Goal: Transaction & Acquisition: Purchase product/service

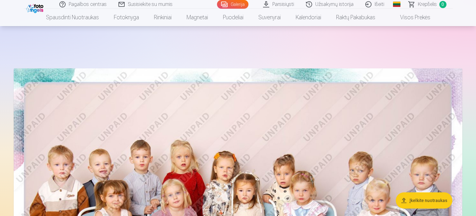
scroll to position [3732, 0]
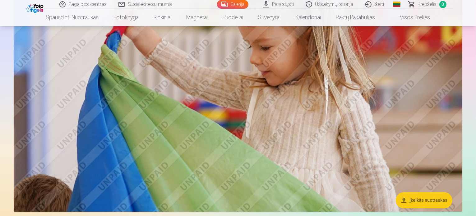
click at [289, 5] on link "Parsisiųsti" at bounding box center [278, 4] width 43 height 9
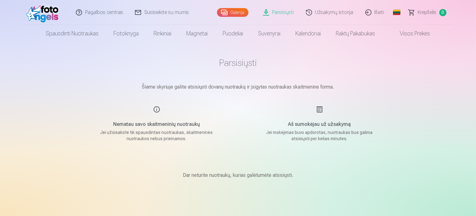
click at [242, 9] on link "Galerija" at bounding box center [232, 12] width 31 height 9
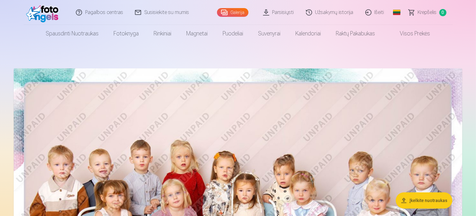
click at [188, 139] on img at bounding box center [238, 217] width 449 height 299
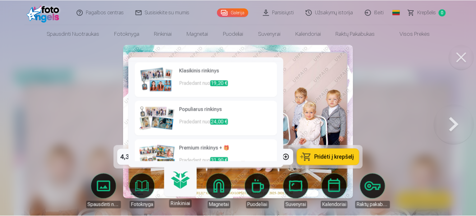
scroll to position [52, 0]
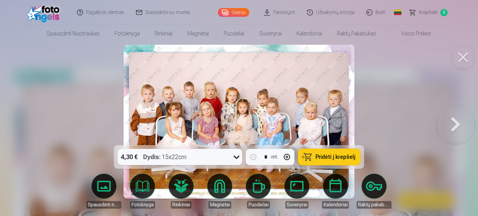
click at [341, 156] on span "Pridėti į krepšelį" at bounding box center [335, 157] width 40 height 6
click at [464, 59] on button at bounding box center [462, 57] width 25 height 25
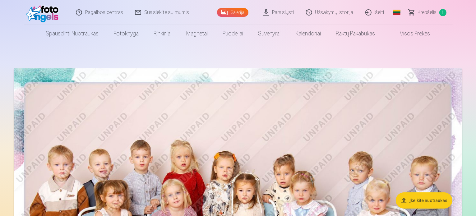
click at [256, 141] on img at bounding box center [238, 217] width 449 height 299
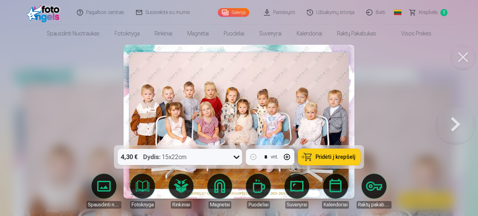
click at [451, 120] on button at bounding box center [455, 121] width 40 height 35
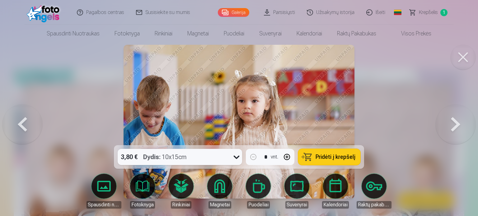
click at [451, 120] on button at bounding box center [455, 121] width 40 height 35
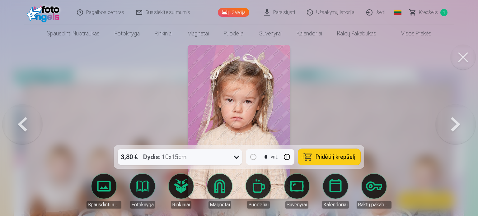
click at [451, 120] on button at bounding box center [455, 121] width 40 height 35
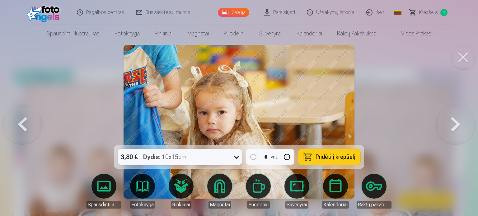
click at [451, 120] on button at bounding box center [455, 121] width 40 height 35
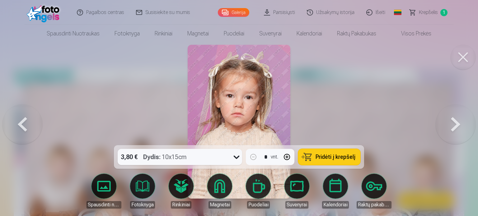
click at [451, 120] on button at bounding box center [455, 121] width 40 height 35
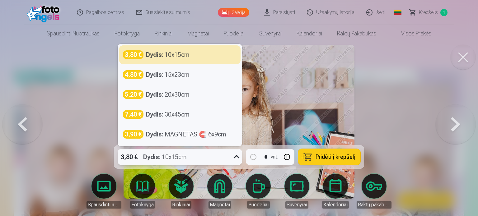
click at [184, 155] on div "Dydis : 10x15cm" at bounding box center [165, 157] width 44 height 16
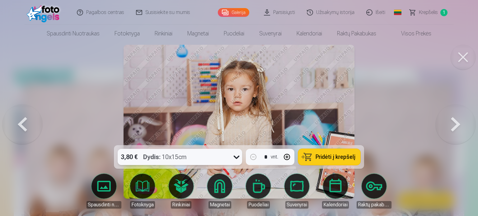
click at [184, 155] on div "Dydis : 10x15cm" at bounding box center [165, 157] width 44 height 16
click at [334, 152] on button "Pridėti į krepšelį" at bounding box center [329, 157] width 62 height 16
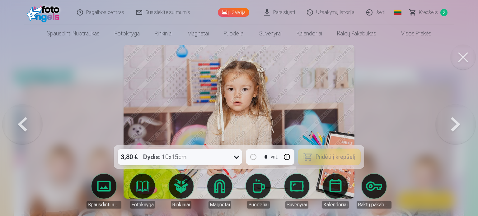
click at [456, 123] on button at bounding box center [455, 121] width 40 height 35
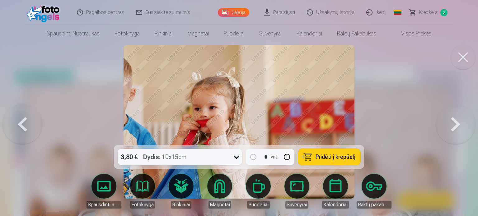
click at [456, 123] on button at bounding box center [455, 121] width 40 height 35
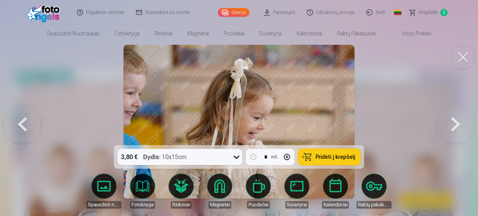
click at [455, 125] on button at bounding box center [455, 121] width 40 height 35
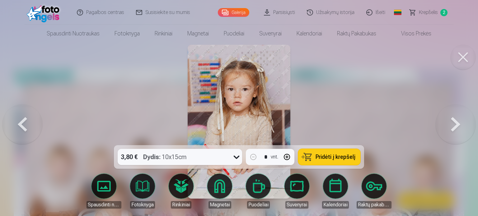
click at [455, 125] on button at bounding box center [455, 121] width 40 height 35
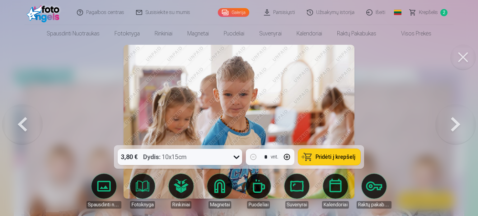
click at [455, 125] on button at bounding box center [455, 121] width 40 height 35
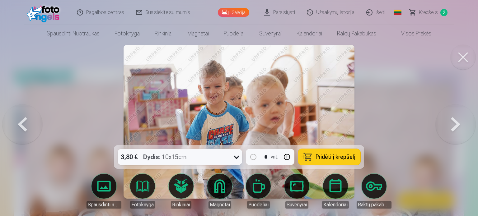
click at [455, 125] on button at bounding box center [455, 121] width 40 height 35
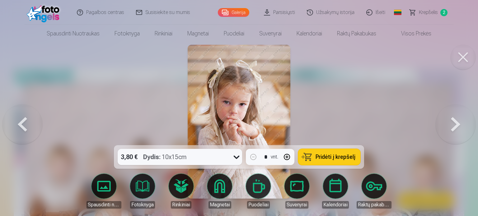
click at [455, 125] on button at bounding box center [455, 121] width 40 height 35
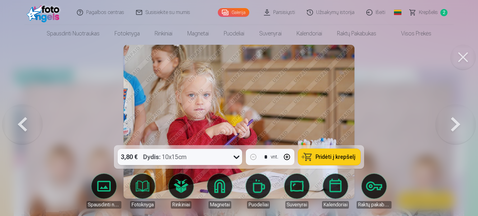
click at [455, 125] on button at bounding box center [455, 121] width 40 height 35
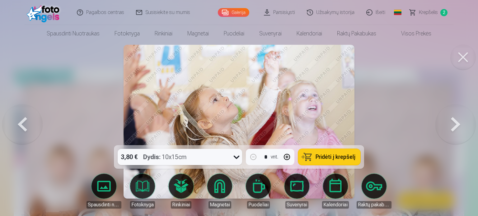
click at [455, 125] on button at bounding box center [455, 121] width 40 height 35
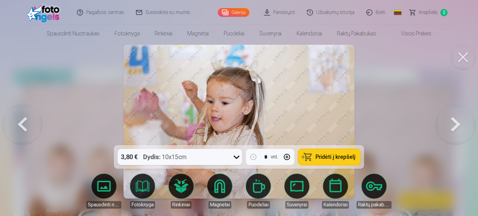
click at [455, 125] on button at bounding box center [455, 121] width 40 height 35
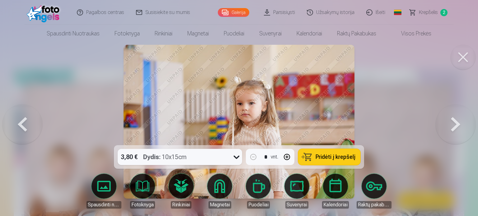
click at [455, 125] on button at bounding box center [455, 121] width 40 height 35
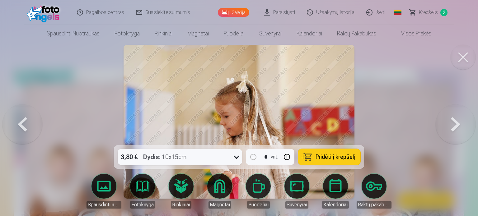
click at [455, 125] on button at bounding box center [455, 121] width 40 height 35
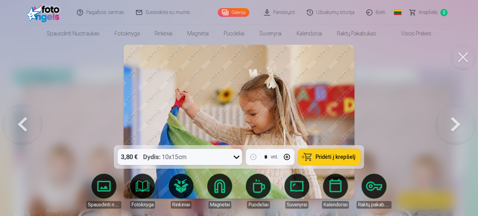
click at [455, 125] on button at bounding box center [455, 121] width 40 height 35
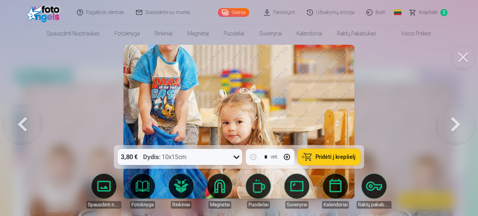
click at [455, 125] on button at bounding box center [455, 121] width 40 height 35
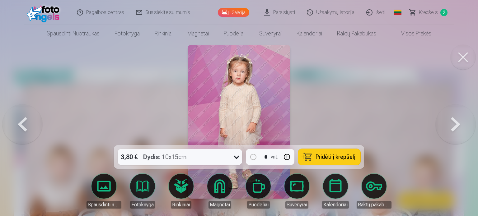
click at [455, 125] on button at bounding box center [455, 121] width 40 height 35
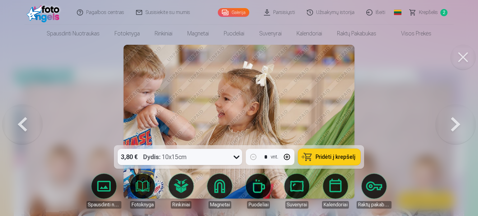
click at [455, 125] on button at bounding box center [455, 121] width 40 height 35
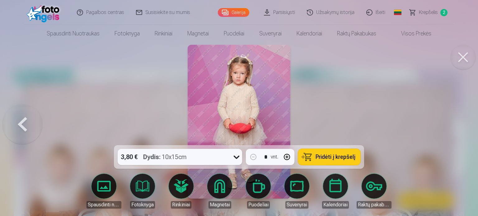
click at [455, 125] on div at bounding box center [239, 108] width 478 height 216
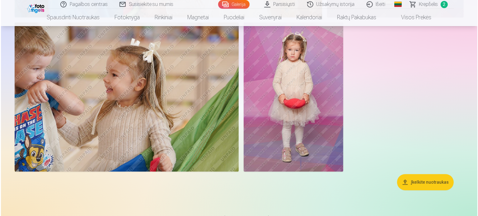
scroll to position [4167, 0]
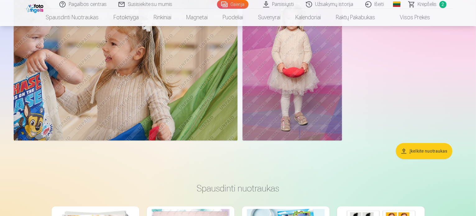
click at [202, 95] on img at bounding box center [126, 65] width 224 height 149
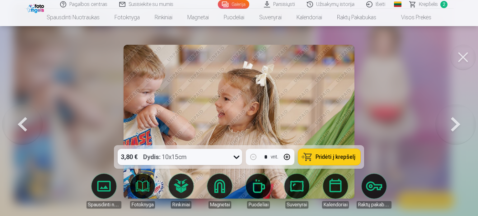
click at [330, 155] on span "Pridėti į krepšelį" at bounding box center [335, 157] width 40 height 6
click at [456, 58] on button at bounding box center [462, 57] width 25 height 25
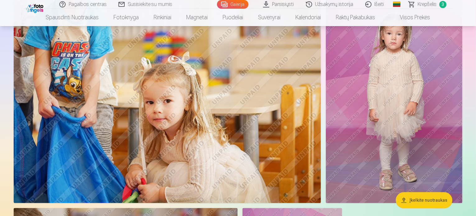
scroll to position [3936, 0]
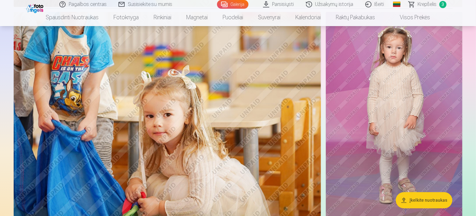
click at [390, 126] on img at bounding box center [394, 114] width 137 height 205
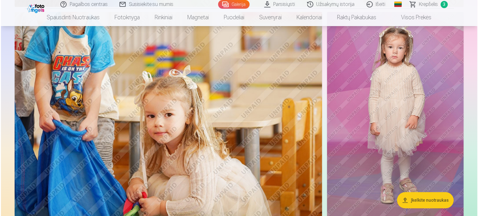
scroll to position [3948, 0]
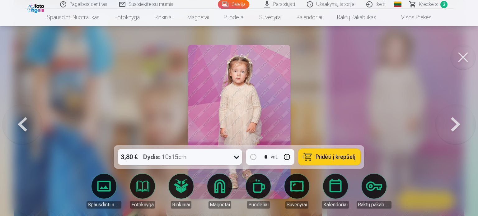
click at [341, 159] on span "Pridėti į krepšelį" at bounding box center [335, 157] width 40 height 6
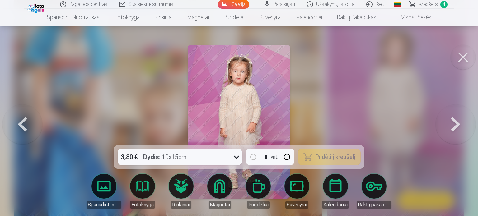
click at [465, 58] on button at bounding box center [462, 57] width 25 height 25
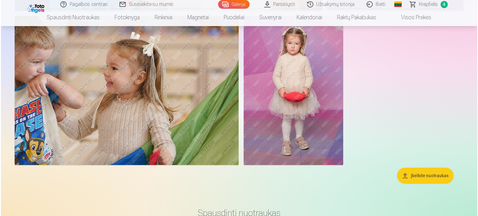
scroll to position [4154, 0]
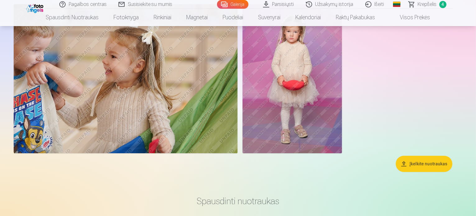
click at [222, 118] on img at bounding box center [126, 78] width 224 height 149
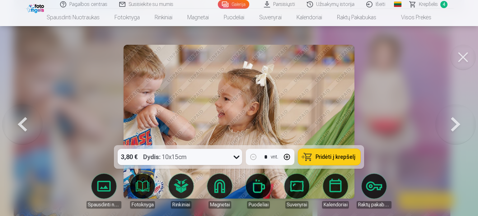
click at [343, 157] on span "Pridėti į krepšelį" at bounding box center [335, 157] width 40 height 6
click at [460, 60] on button at bounding box center [462, 57] width 25 height 25
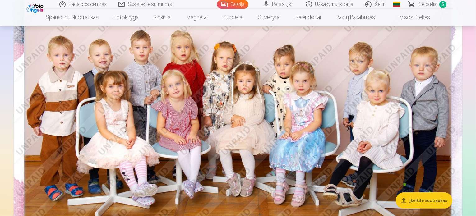
scroll to position [99, 0]
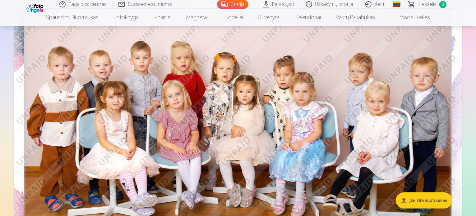
click at [442, 2] on span "5" at bounding box center [442, 4] width 7 height 7
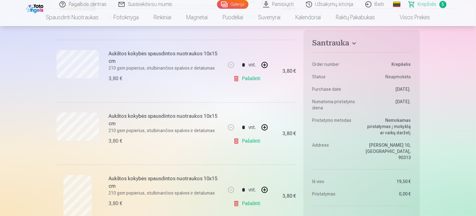
scroll to position [187, 0]
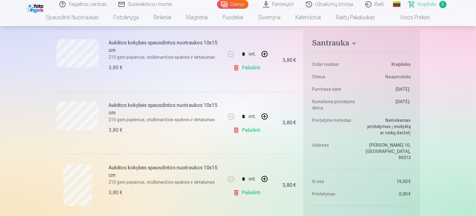
click at [243, 132] on link "Pašalinti" at bounding box center [248, 130] width 30 height 12
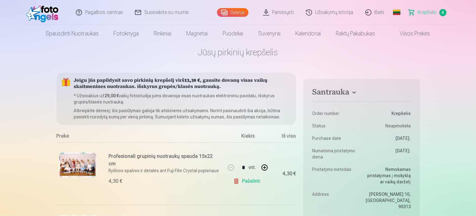
scroll to position [0, 0]
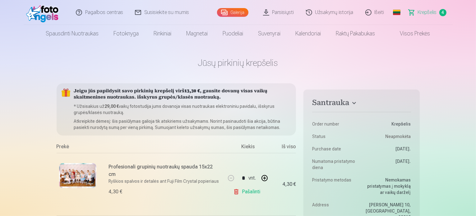
click at [237, 10] on link "Galerija" at bounding box center [232, 12] width 31 height 9
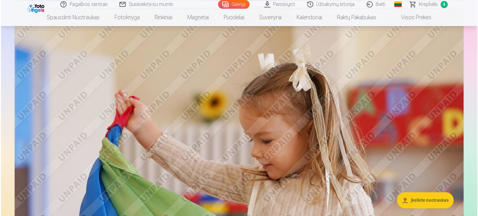
scroll to position [3700, 0]
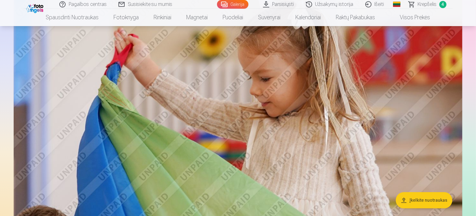
click at [306, 104] on img at bounding box center [238, 93] width 449 height 299
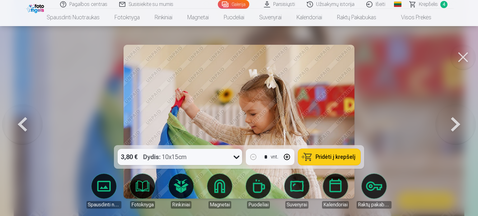
click at [466, 58] on button at bounding box center [462, 57] width 25 height 25
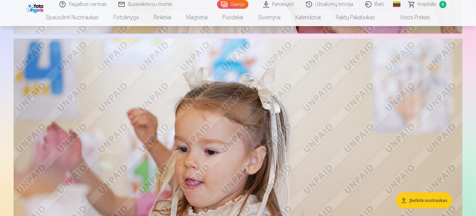
scroll to position [2507, 0]
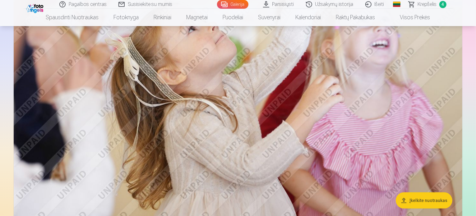
click at [275, 2] on link "Parsisiųsti" at bounding box center [278, 4] width 43 height 9
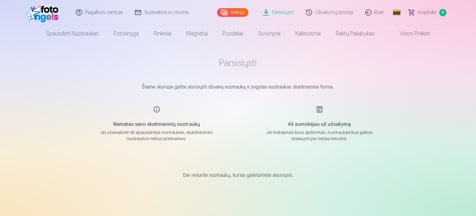
click at [427, 17] on link "Krepšelis 4" at bounding box center [428, 12] width 50 height 25
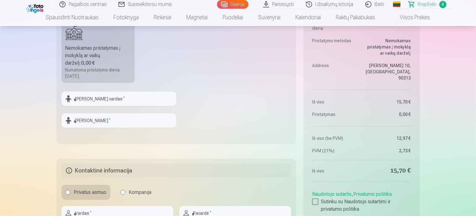
scroll to position [435, 0]
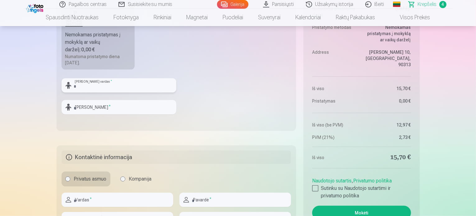
click at [134, 91] on input "text" at bounding box center [119, 85] width 115 height 14
type input "*****"
click at [102, 106] on input "text" at bounding box center [119, 107] width 115 height 14
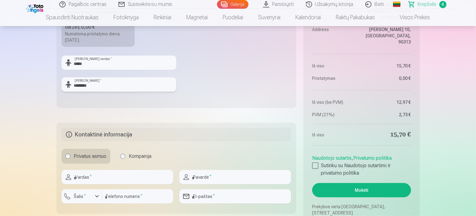
scroll to position [498, 0]
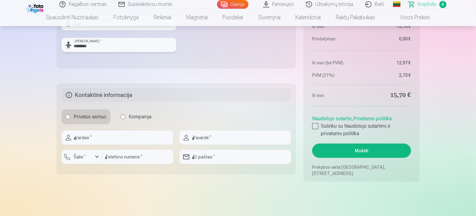
type input "********"
click at [100, 135] on input "text" at bounding box center [118, 138] width 112 height 14
type input "*****"
click at [226, 142] on input "text" at bounding box center [235, 138] width 112 height 14
type input "*********"
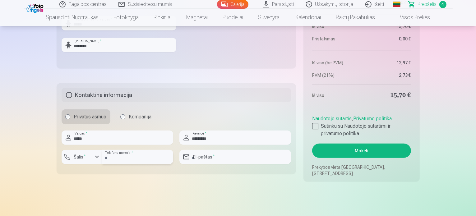
click at [136, 160] on input "number" at bounding box center [137, 157] width 71 height 14
click at [93, 155] on button "Šalis *" at bounding box center [82, 157] width 40 height 14
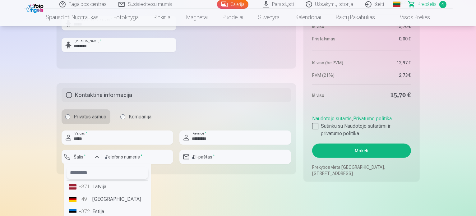
click at [101, 169] on input "text" at bounding box center [108, 173] width 82 height 12
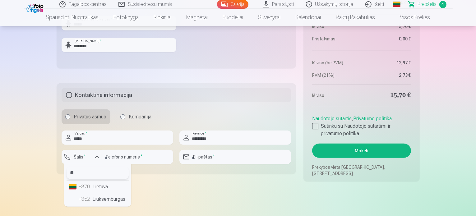
type input "**"
click at [103, 184] on li "+370 Lietuva" at bounding box center [98, 187] width 62 height 12
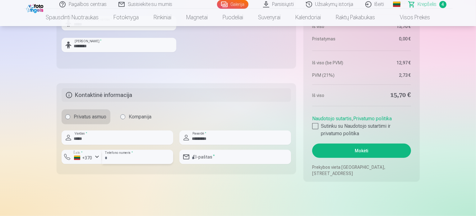
click at [117, 158] on input "number" at bounding box center [137, 157] width 71 height 14
type input "********"
click at [204, 157] on input "email" at bounding box center [235, 157] width 112 height 14
type input "**********"
click at [317, 126] on div at bounding box center [315, 126] width 6 height 6
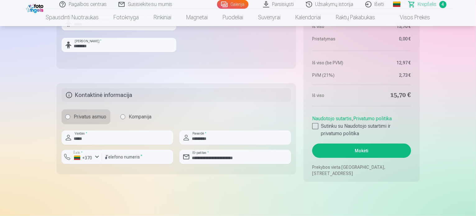
click at [373, 153] on button "Mokėti" at bounding box center [361, 151] width 99 height 14
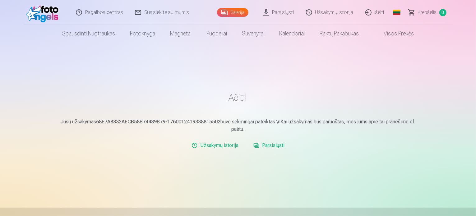
click at [274, 14] on link "Parsisiųsti" at bounding box center [278, 12] width 43 height 25
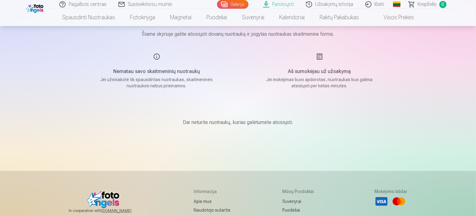
scroll to position [62, 0]
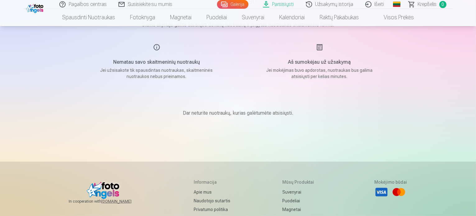
click at [318, 71] on p "Jei mokėjimas buvo apdorotas, nuotraukas bus galima atsisiųsti per kelias minut…" at bounding box center [320, 73] width 118 height 12
click at [325, 58] on div "Aš sumokėjau už užsakymą Jei mokėjimas buvo apdorotas, nuotraukas bus galima at…" at bounding box center [320, 62] width 148 height 36
click at [323, 65] on h5 "Aš sumokėjau už užsakymą" at bounding box center [320, 61] width 118 height 7
click at [325, 69] on p "Jei mokėjimas buvo apdorotas, nuotraukas bus galima atsisiųsti per kelias minut…" at bounding box center [320, 73] width 118 height 12
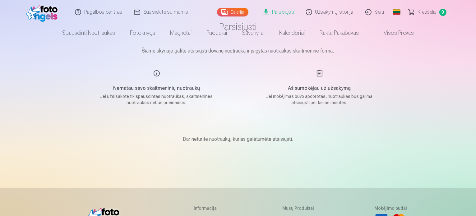
scroll to position [0, 0]
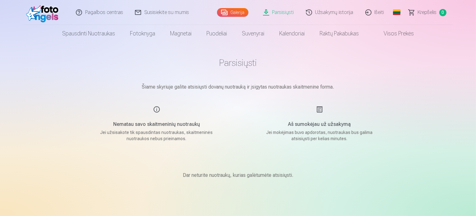
click at [335, 15] on link "Užsakymų istorija" at bounding box center [329, 12] width 59 height 25
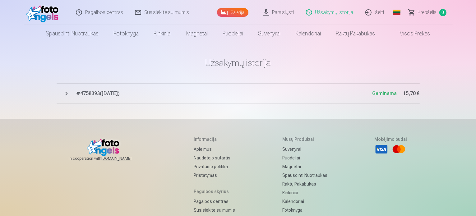
click at [97, 93] on span "# 4758393 ( 9.10.2025 )" at bounding box center [224, 93] width 296 height 7
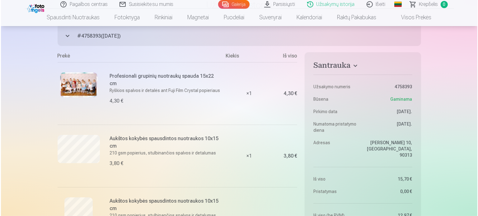
scroll to position [62, 0]
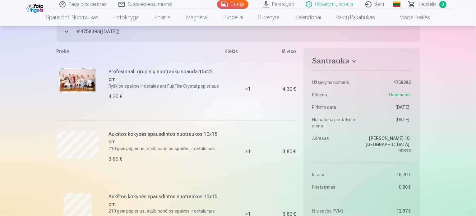
click at [83, 80] on img at bounding box center [77, 80] width 37 height 25
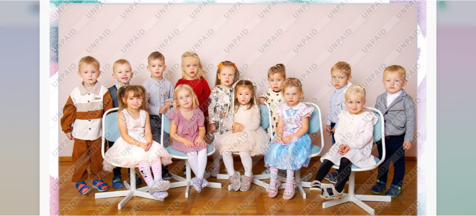
scroll to position [0, 0]
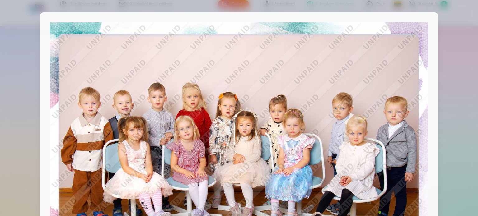
click at [457, 43] on div at bounding box center [239, 108] width 478 height 216
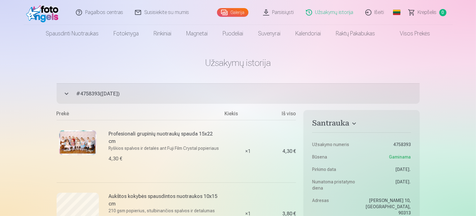
click at [238, 10] on link "Galerija" at bounding box center [232, 12] width 31 height 9
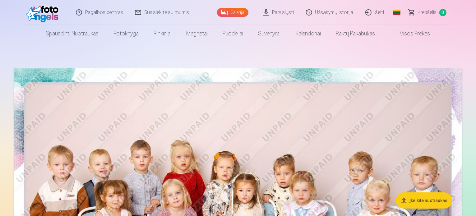
click at [275, 17] on link "Parsisiųsti" at bounding box center [278, 12] width 43 height 25
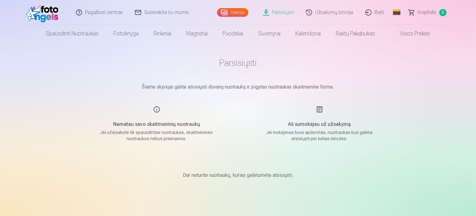
click at [273, 16] on link "Parsisiųsti" at bounding box center [278, 12] width 43 height 25
click at [329, 122] on h5 "Aš sumokėjau už užsakymą" at bounding box center [320, 124] width 118 height 7
click at [238, 13] on link "Galerija" at bounding box center [232, 12] width 31 height 9
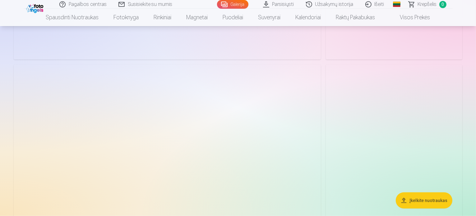
scroll to position [529, 0]
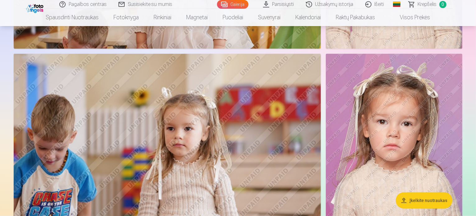
click at [280, 0] on link "Parsisiųsti" at bounding box center [278, 4] width 43 height 9
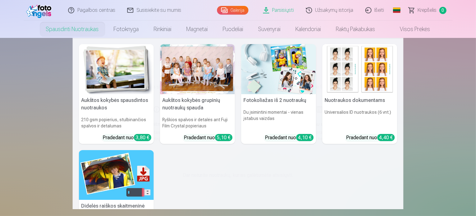
scroll to position [31, 0]
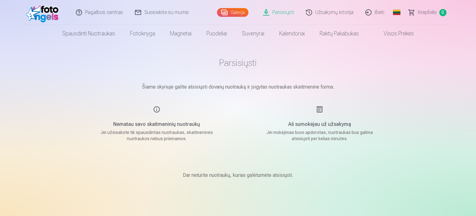
scroll to position [31, 0]
click at [320, 122] on h5 "Aš sumokėjau už užsakymą" at bounding box center [320, 124] width 118 height 7
click at [320, 123] on h5 "Aš sumokėjau už užsakymą" at bounding box center [320, 124] width 118 height 7
click at [281, 13] on link "Parsisiųsti" at bounding box center [278, 12] width 43 height 25
click at [333, 10] on link "Užsakymų istorija" at bounding box center [329, 12] width 59 height 25
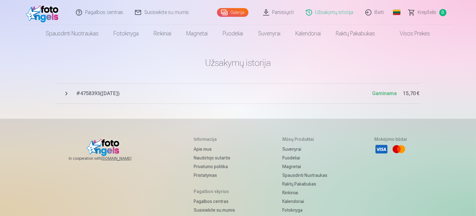
click at [107, 96] on span "# 4758393 ( [DATE] )" at bounding box center [224, 93] width 296 height 7
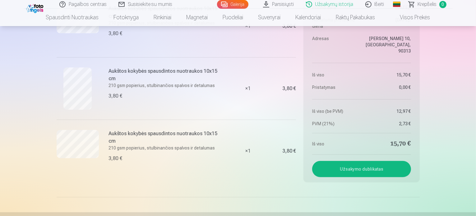
scroll to position [218, 0]
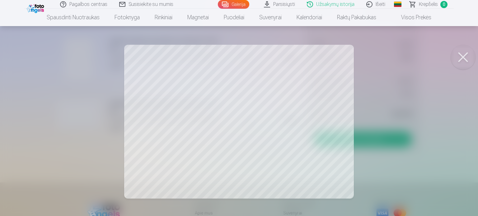
click at [461, 56] on button at bounding box center [462, 57] width 25 height 25
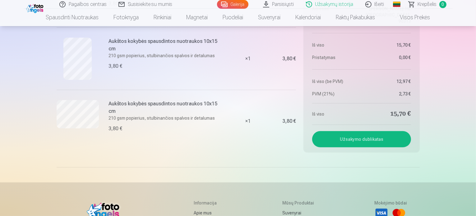
click at [277, 4] on link "Parsisiųsti" at bounding box center [278, 4] width 43 height 9
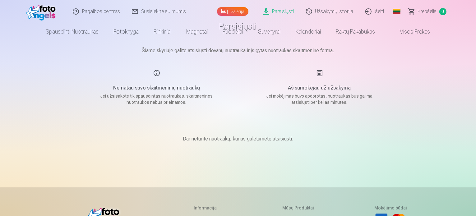
scroll to position [124, 0]
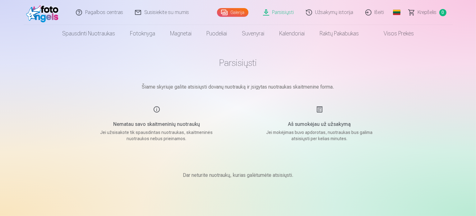
click at [334, 9] on link "Užsakymų istorija" at bounding box center [329, 12] width 59 height 25
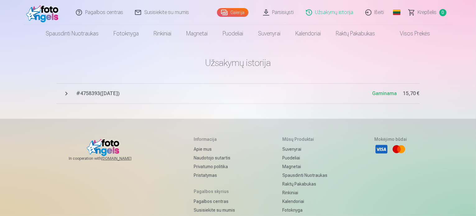
click at [97, 97] on span "# 4758393 ( [DATE] )" at bounding box center [224, 93] width 296 height 7
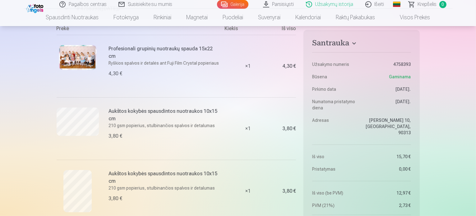
scroll to position [93, 0]
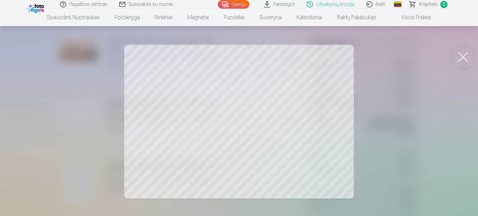
click at [472, 49] on body "Pagalbos centras Susisiekite su mumis Galerija Parsisiųsti Užsakymų istorija Iš…" at bounding box center [239, 15] width 478 height 216
click at [456, 63] on button at bounding box center [462, 57] width 25 height 25
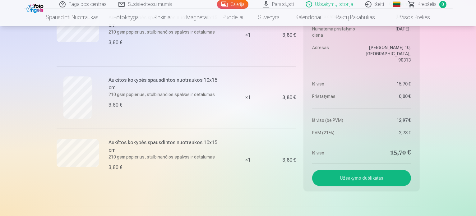
scroll to position [218, 0]
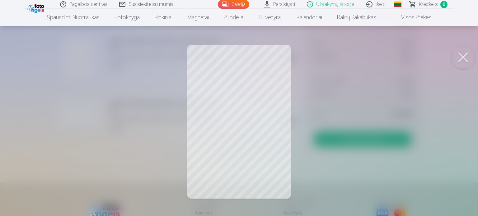
click at [466, 56] on button at bounding box center [462, 57] width 25 height 25
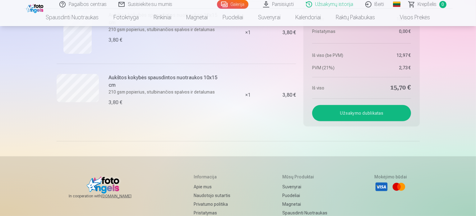
scroll to position [280, 0]
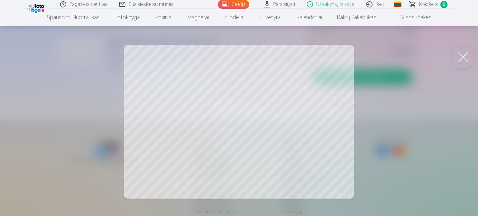
click at [458, 59] on button at bounding box center [462, 57] width 25 height 25
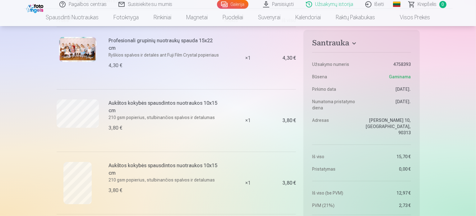
scroll to position [0, 0]
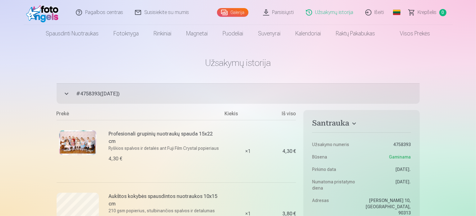
click at [241, 10] on link "Galerija" at bounding box center [232, 12] width 31 height 9
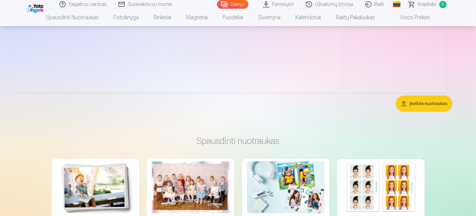
scroll to position [4260, 0]
